Goal: Transaction & Acquisition: Download file/media

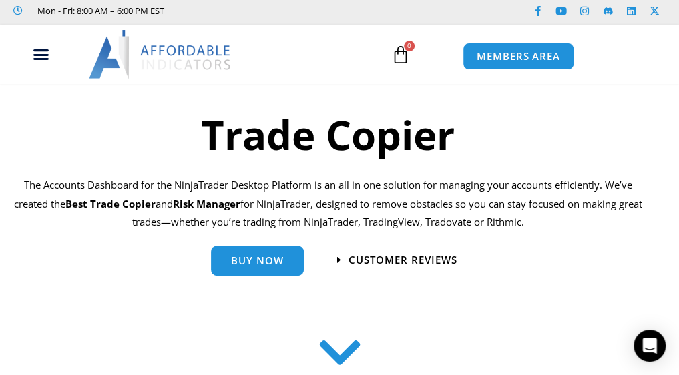
scroll to position [67, 0]
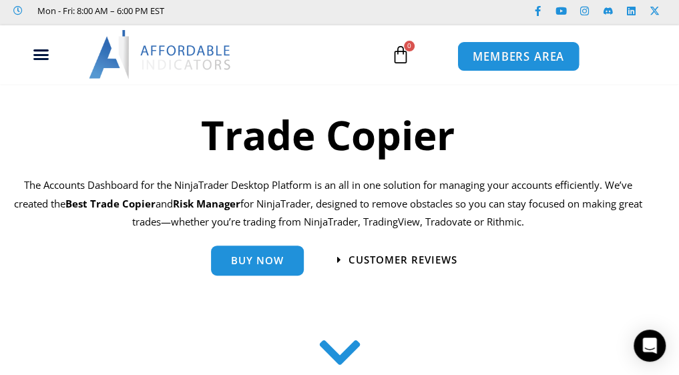
click at [524, 52] on span "MEMBERS AREA" at bounding box center [518, 56] width 91 height 11
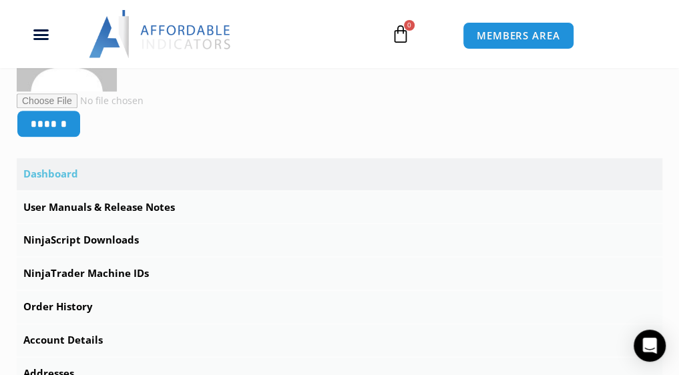
scroll to position [401, 0]
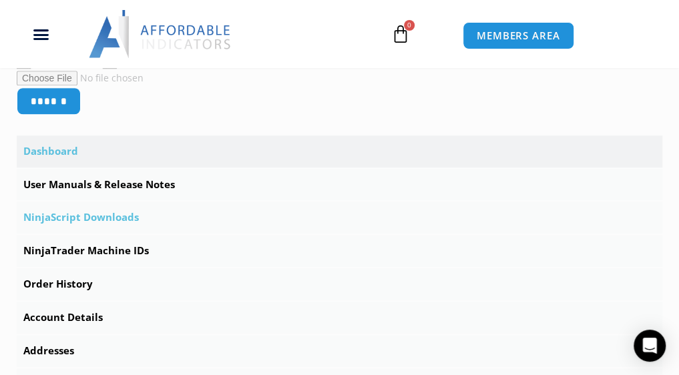
click at [107, 218] on link "NinjaScript Downloads" at bounding box center [340, 218] width 646 height 32
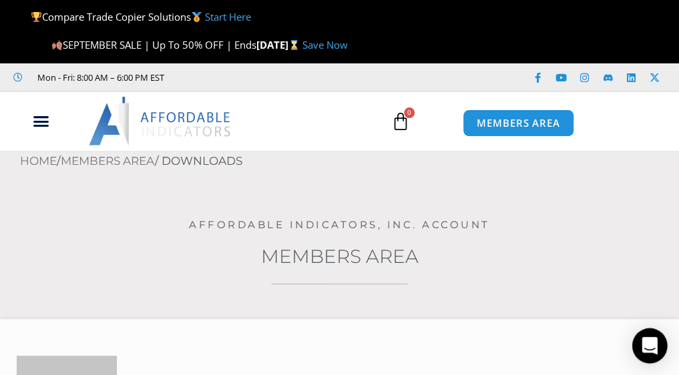
click at [640, 334] on div "Open Intercom Messenger" at bounding box center [649, 346] width 35 height 35
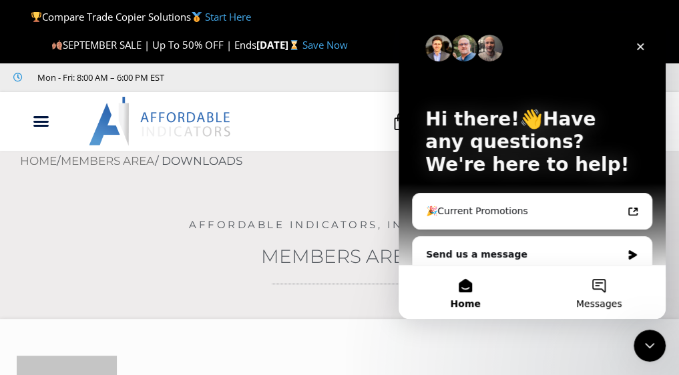
click at [588, 301] on span "Messages" at bounding box center [599, 303] width 46 height 9
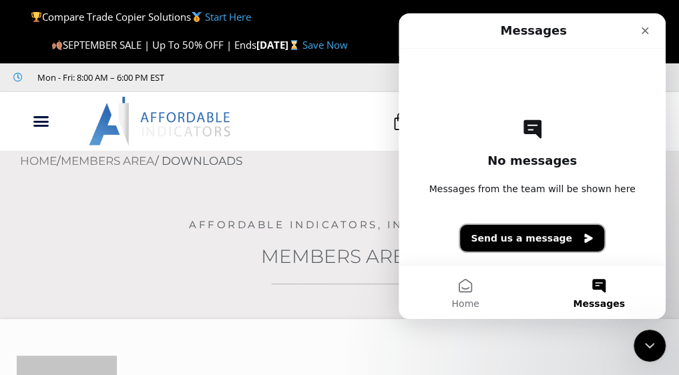
click at [542, 238] on button "Send us a message" at bounding box center [532, 238] width 144 height 27
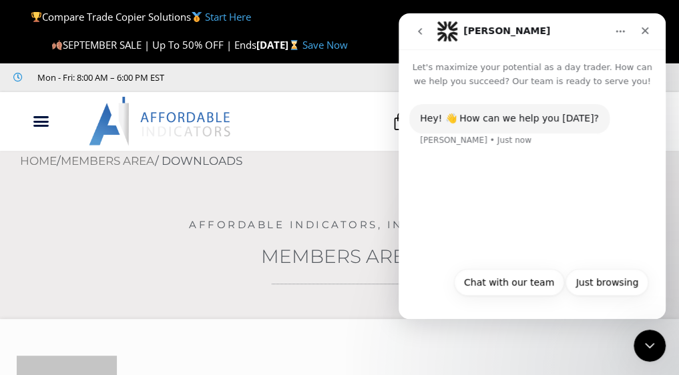
click at [550, 312] on div "Hey! 👋 How can we help you today? Solomon • Just now Just browsing Chat with ou…" at bounding box center [532, 203] width 267 height 231
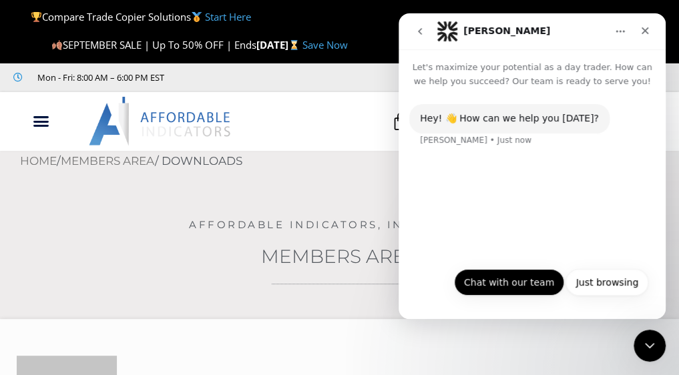
click at [500, 278] on button "Chat with our team" at bounding box center [509, 282] width 110 height 27
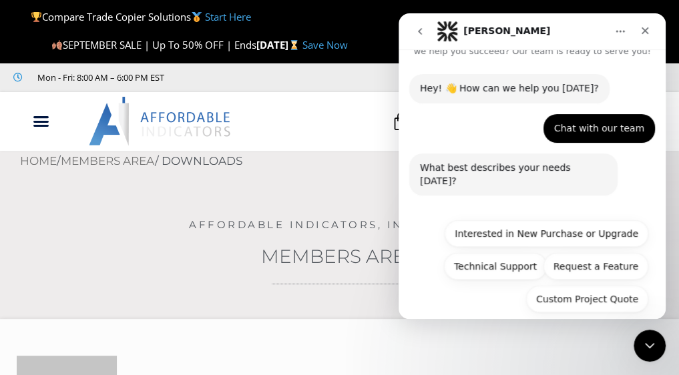
scroll to position [32, 0]
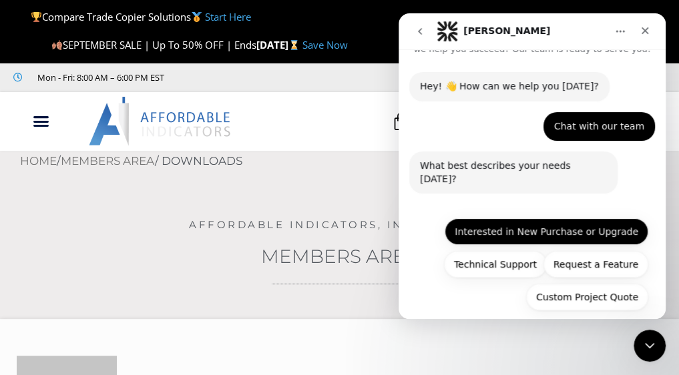
click at [592, 219] on button "Interested in New Purchase or Upgrade" at bounding box center [547, 231] width 204 height 27
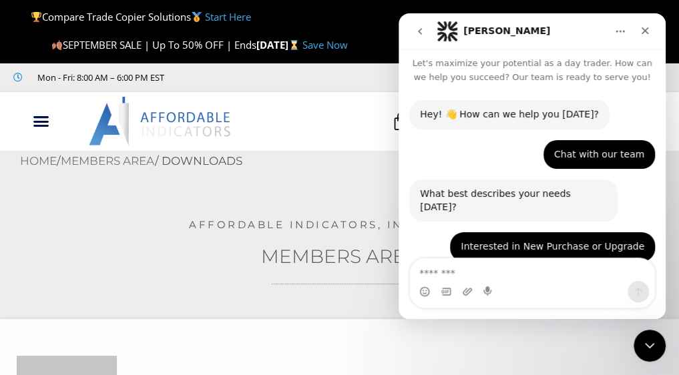
scroll to position [61, 0]
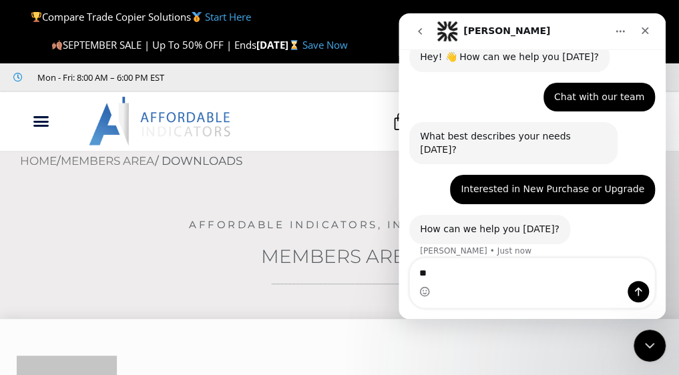
type textarea "*"
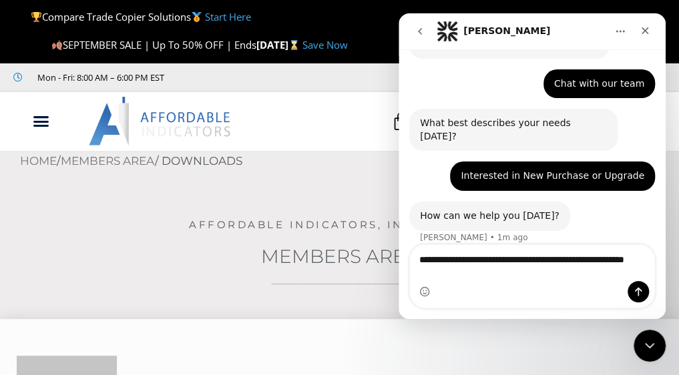
type textarea "**********"
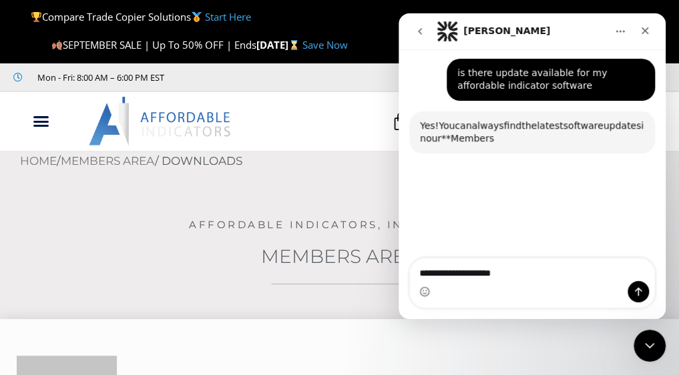
scroll to position [257, 0]
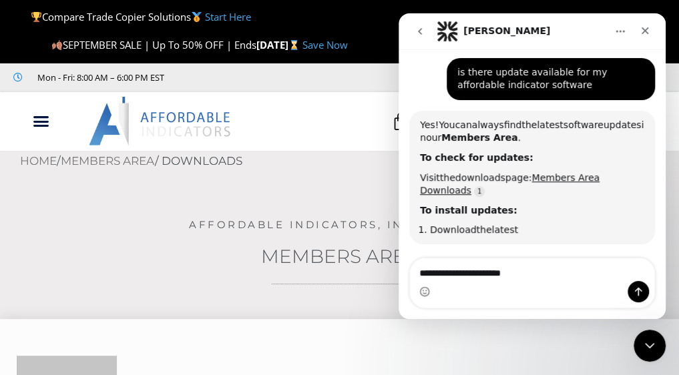
type textarea "**********"
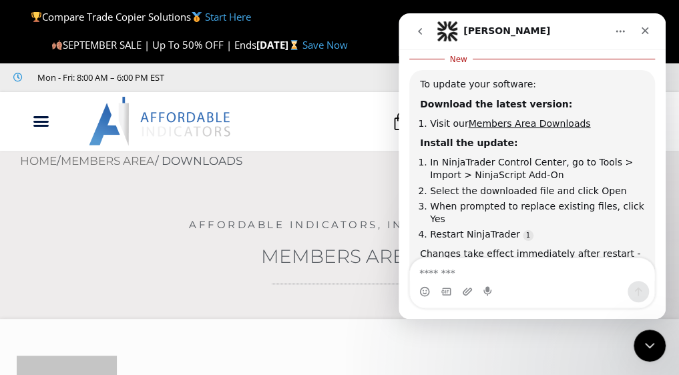
scroll to position [630, 0]
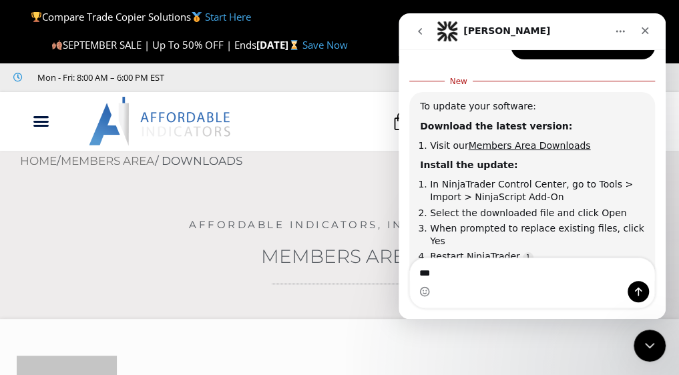
type textarea "***"
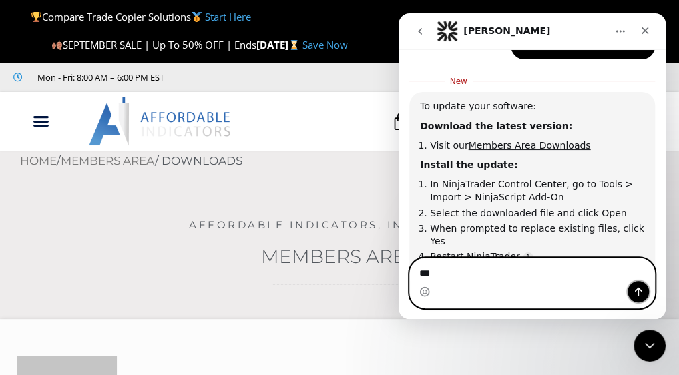
click at [640, 289] on icon "Send a message…" at bounding box center [638, 292] width 7 height 9
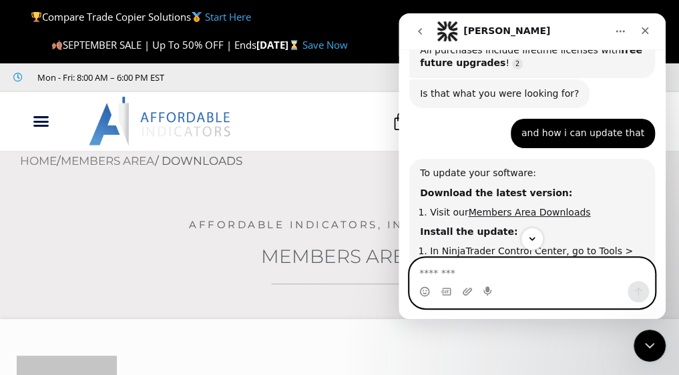
scroll to position [557, 0]
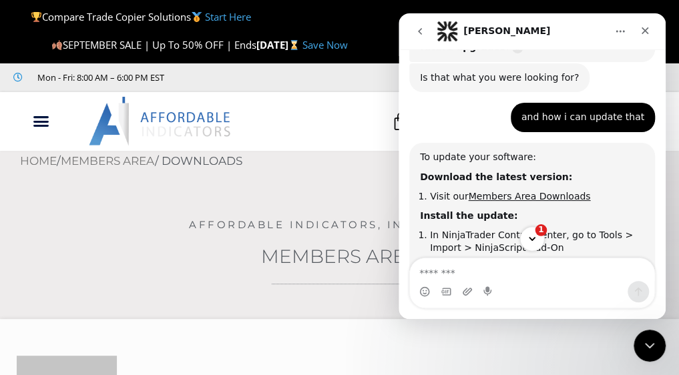
click at [534, 246] on button "1" at bounding box center [531, 238] width 25 height 25
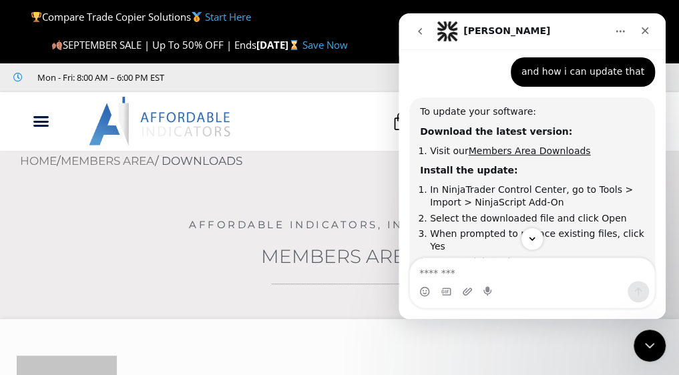
scroll to position [536, 0]
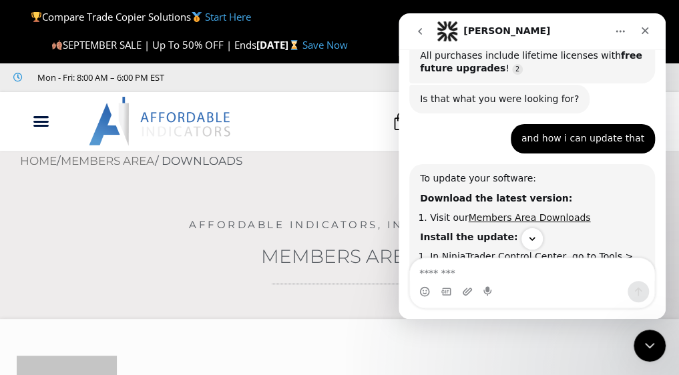
click at [520, 212] on link "Members Area Downloads" at bounding box center [529, 217] width 122 height 11
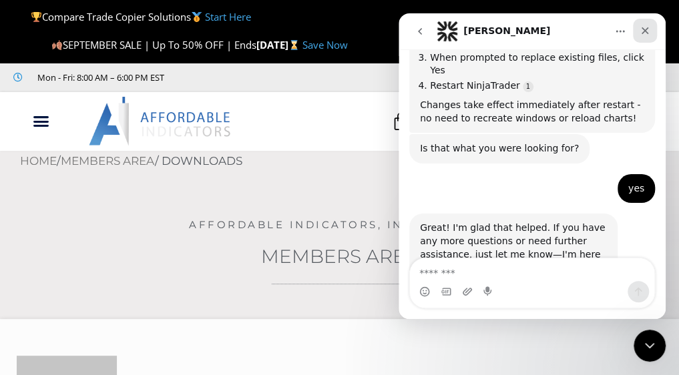
click at [647, 27] on icon "Close" at bounding box center [645, 30] width 11 height 11
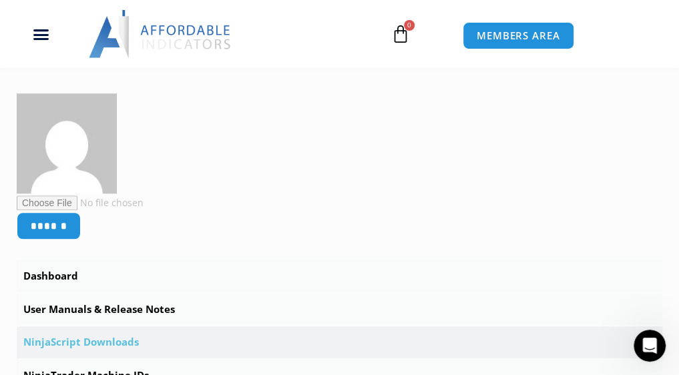
scroll to position [267, 0]
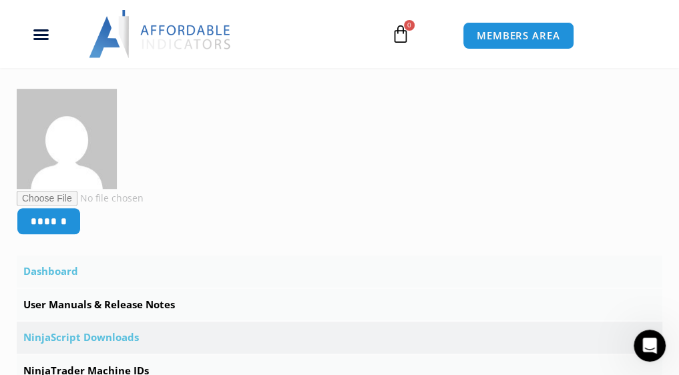
click at [65, 279] on link "Dashboard" at bounding box center [340, 272] width 646 height 32
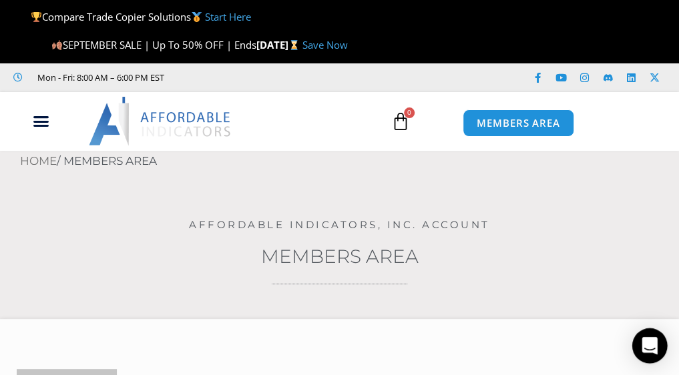
click at [654, 340] on icon "Open Intercom Messenger" at bounding box center [649, 345] width 15 height 17
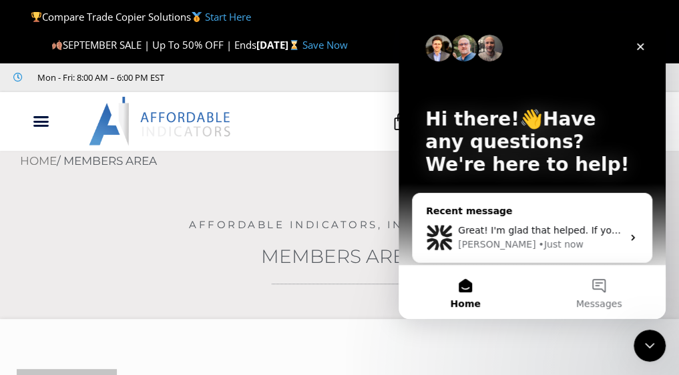
scroll to position [89, 0]
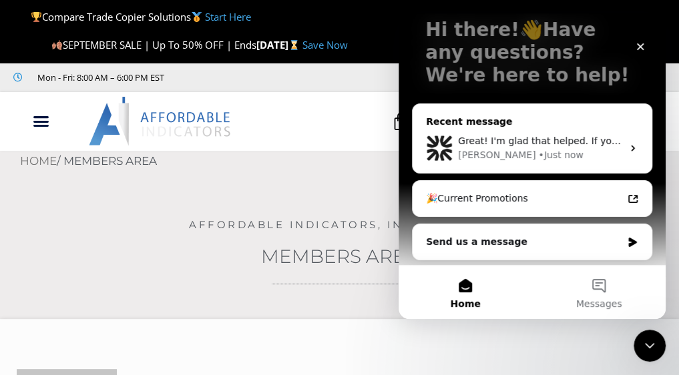
click at [562, 128] on div "Great! I'm glad that helped. If you have any more questions or need further ass…" at bounding box center [532, 148] width 239 height 49
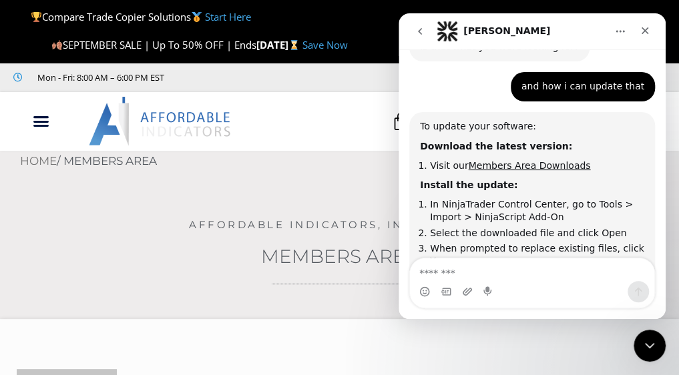
scroll to position [580, 0]
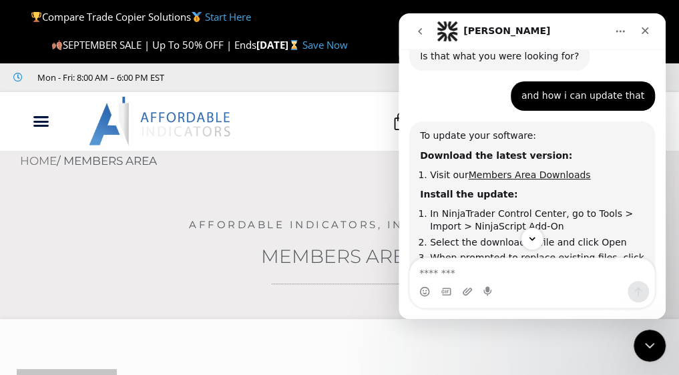
click at [505, 170] on link "Members Area Downloads" at bounding box center [529, 175] width 122 height 11
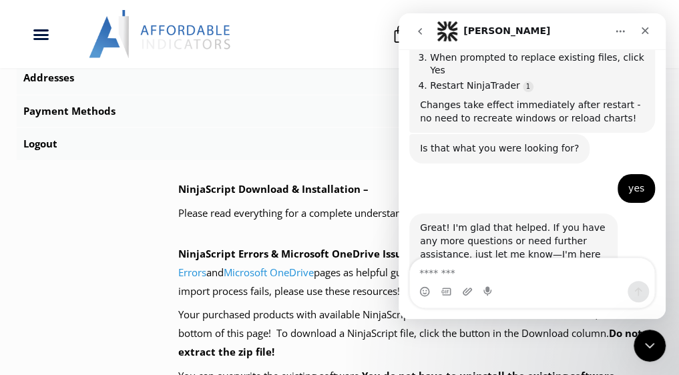
scroll to position [668, 0]
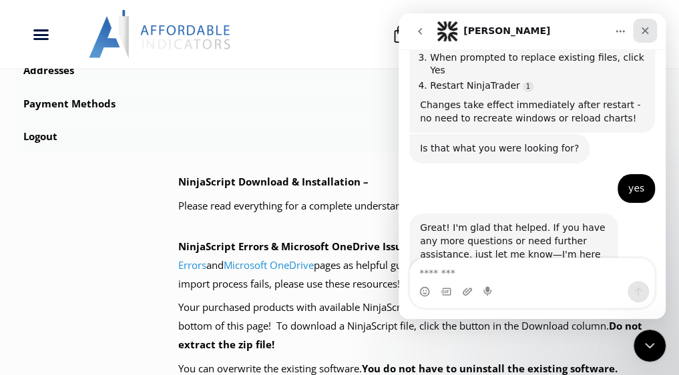
click at [648, 29] on icon "Close" at bounding box center [645, 30] width 11 height 11
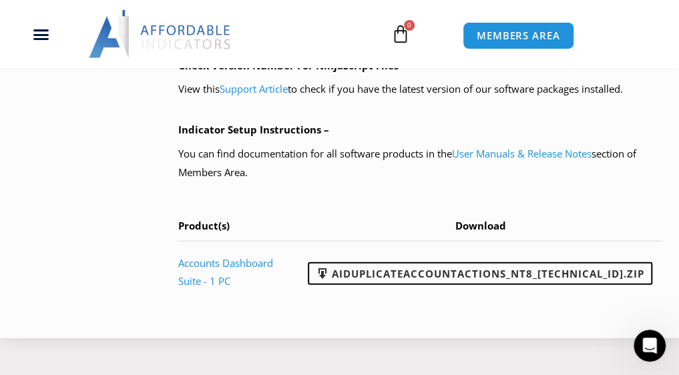
scroll to position [1269, 0]
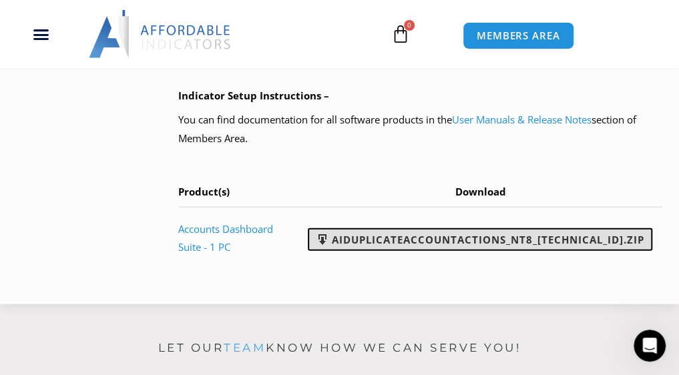
click at [457, 240] on link "AIDuplicateAccountActions_NT8_[TECHNICAL_ID].zip" at bounding box center [480, 239] width 345 height 23
click at [409, 242] on link "AIDuplicateAccountActions_NT8_[TECHNICAL_ID].zip" at bounding box center [480, 239] width 345 height 23
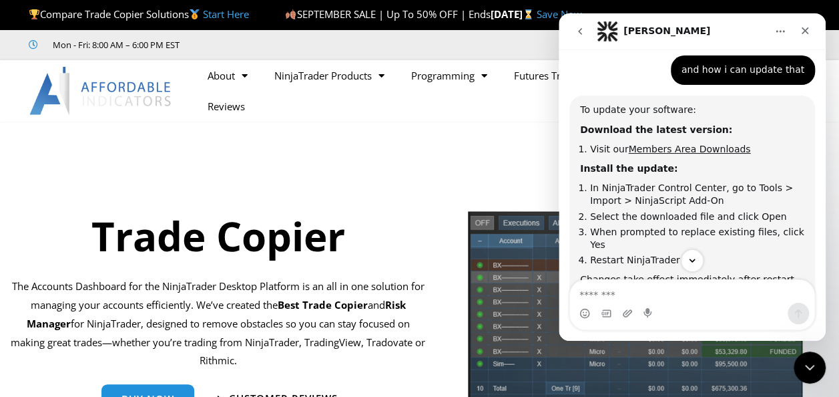
scroll to position [625, 0]
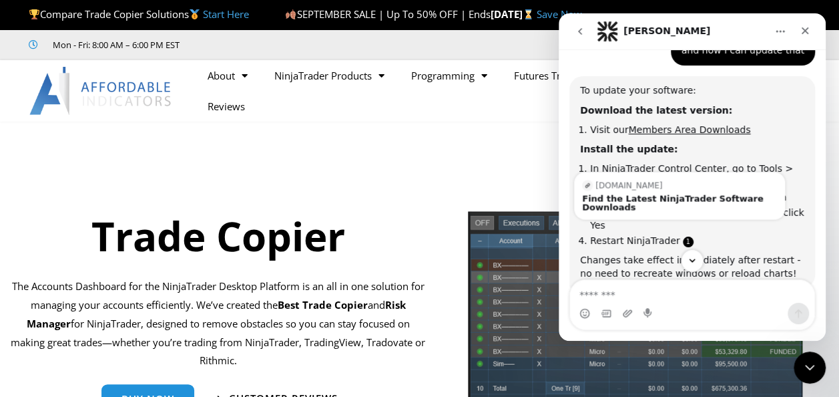
click at [683, 236] on link "Source reference 135036382:" at bounding box center [688, 241] width 11 height 11
